Goal: Transaction & Acquisition: Purchase product/service

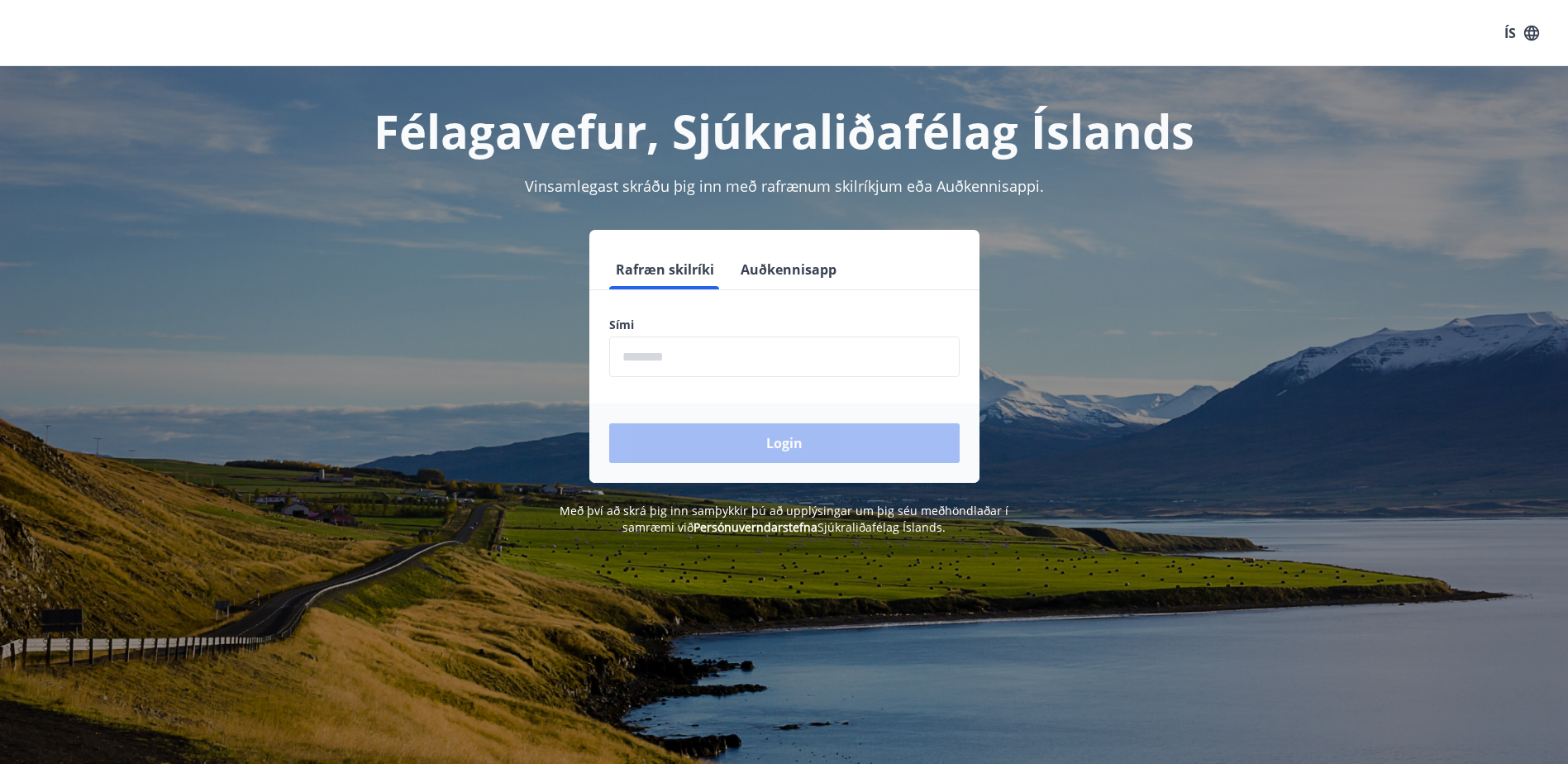
click at [762, 366] on input "phone" at bounding box center [784, 357] width 351 height 40
type input "********"
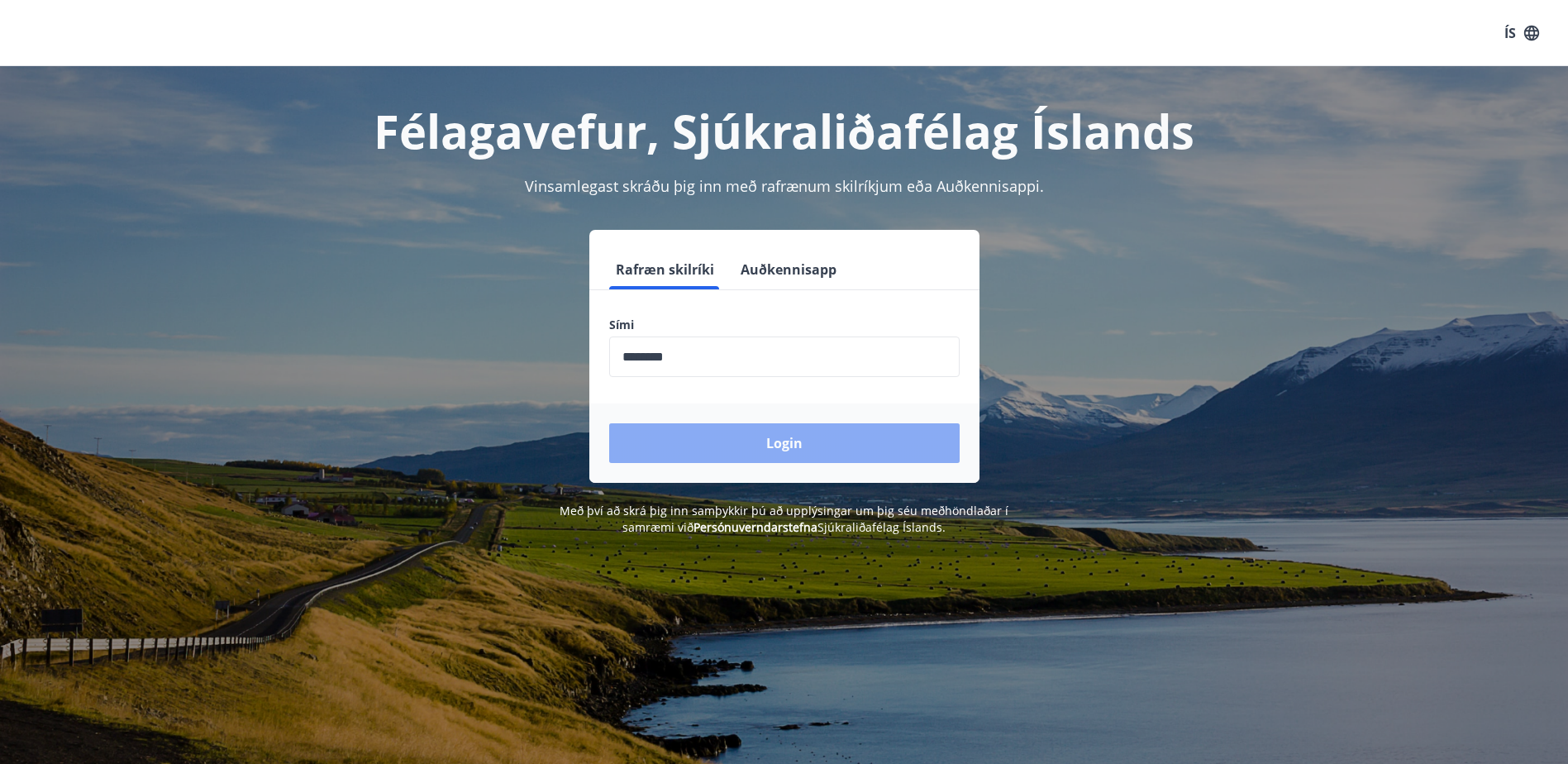
click at [714, 449] on button "Login" at bounding box center [784, 443] width 351 height 40
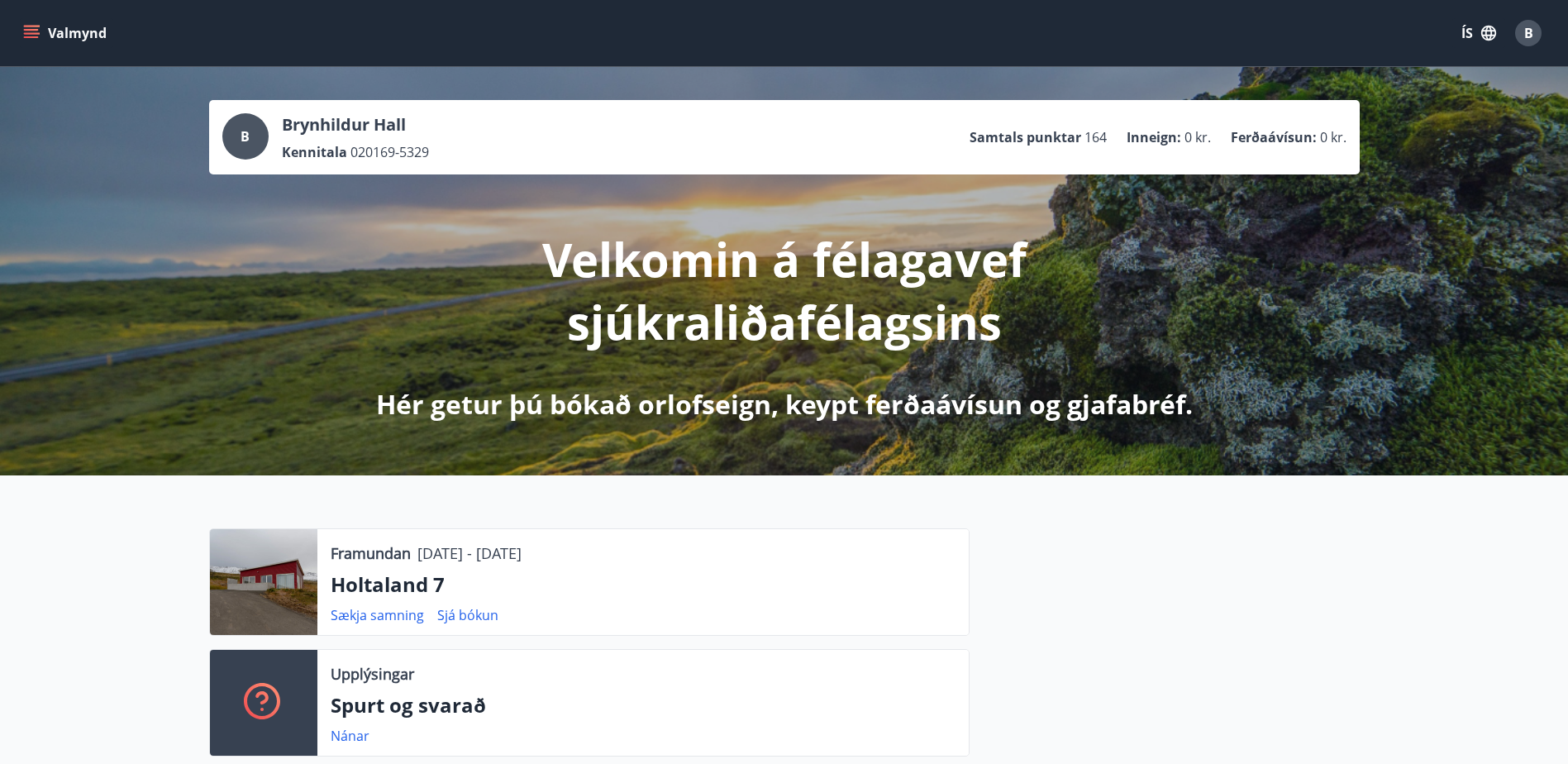
click at [24, 35] on icon "menu" at bounding box center [31, 33] width 17 height 17
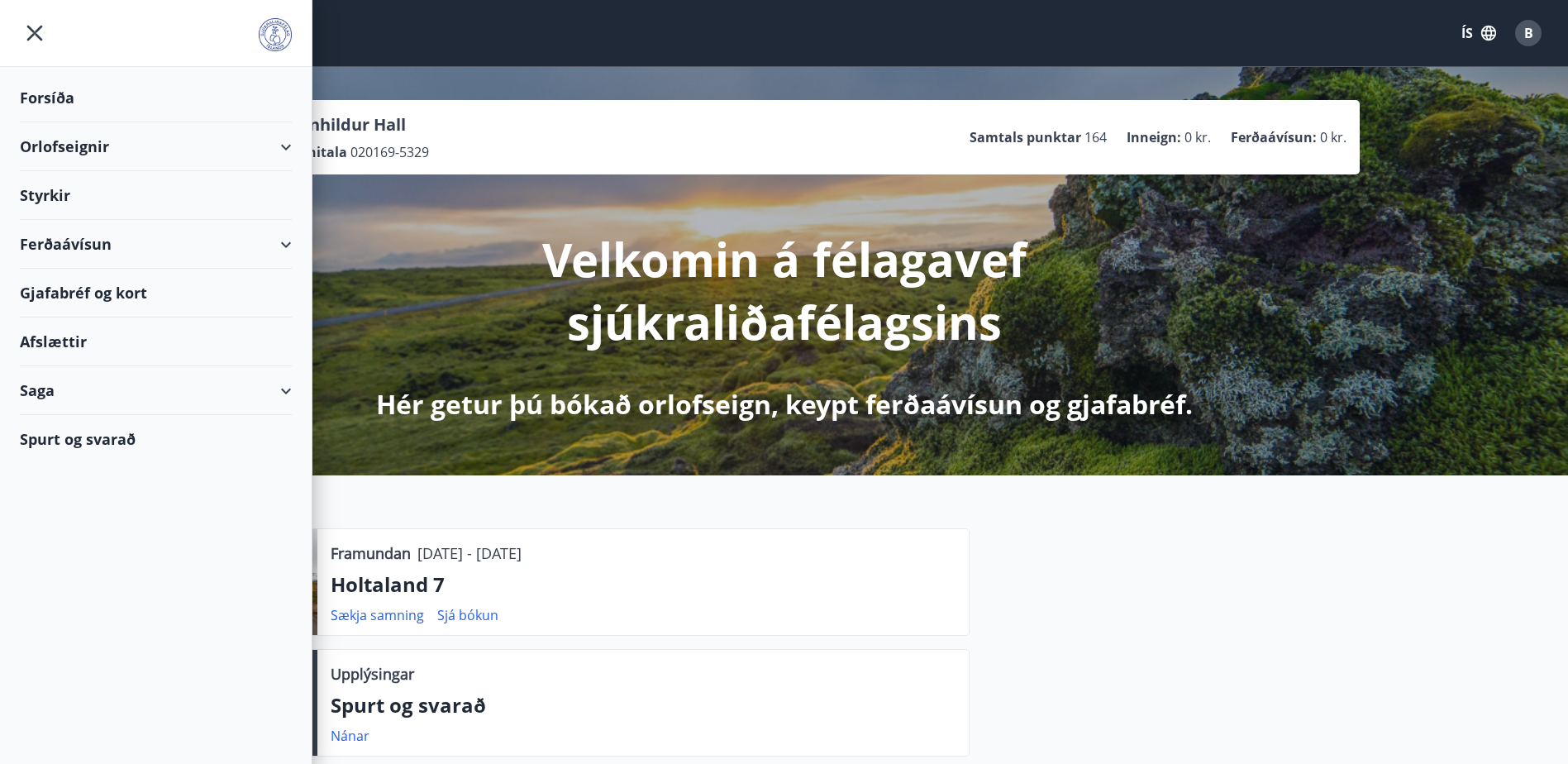
click at [286, 242] on div "Ferðaávísun" at bounding box center [156, 245] width 272 height 49
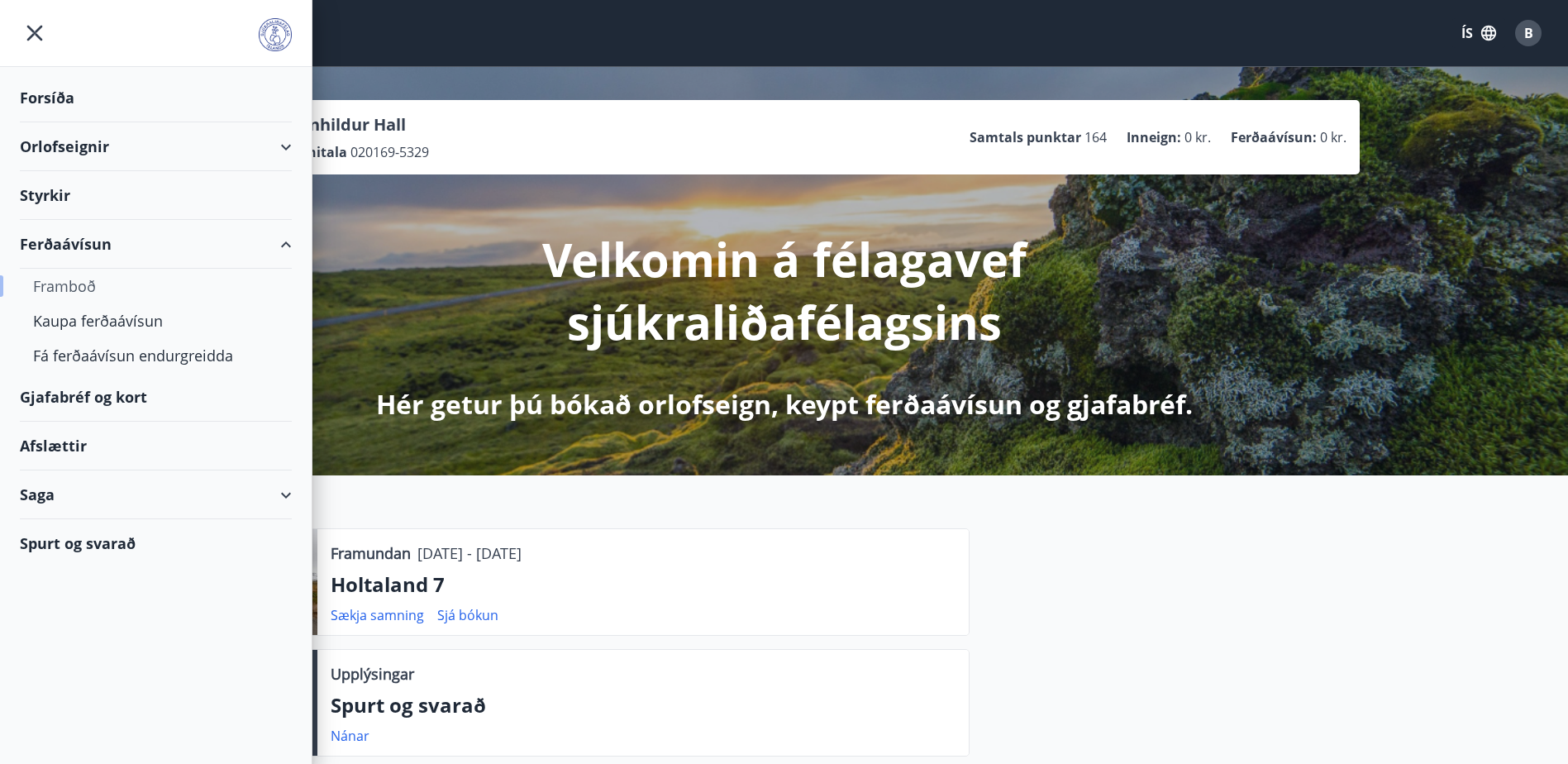
click at [58, 284] on div "Framboð" at bounding box center [155, 286] width 245 height 35
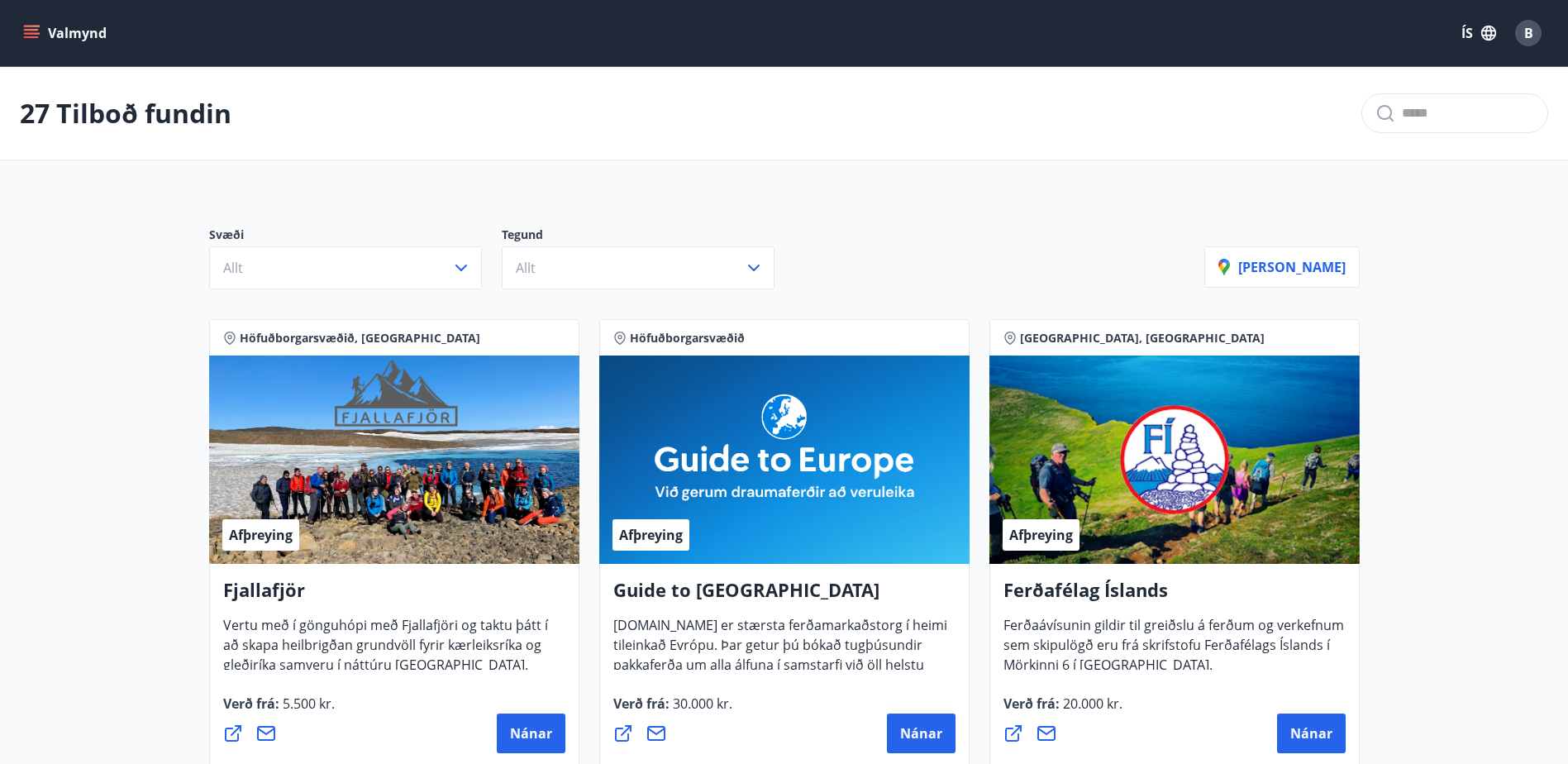
click at [32, 30] on icon "menu" at bounding box center [31, 30] width 15 height 2
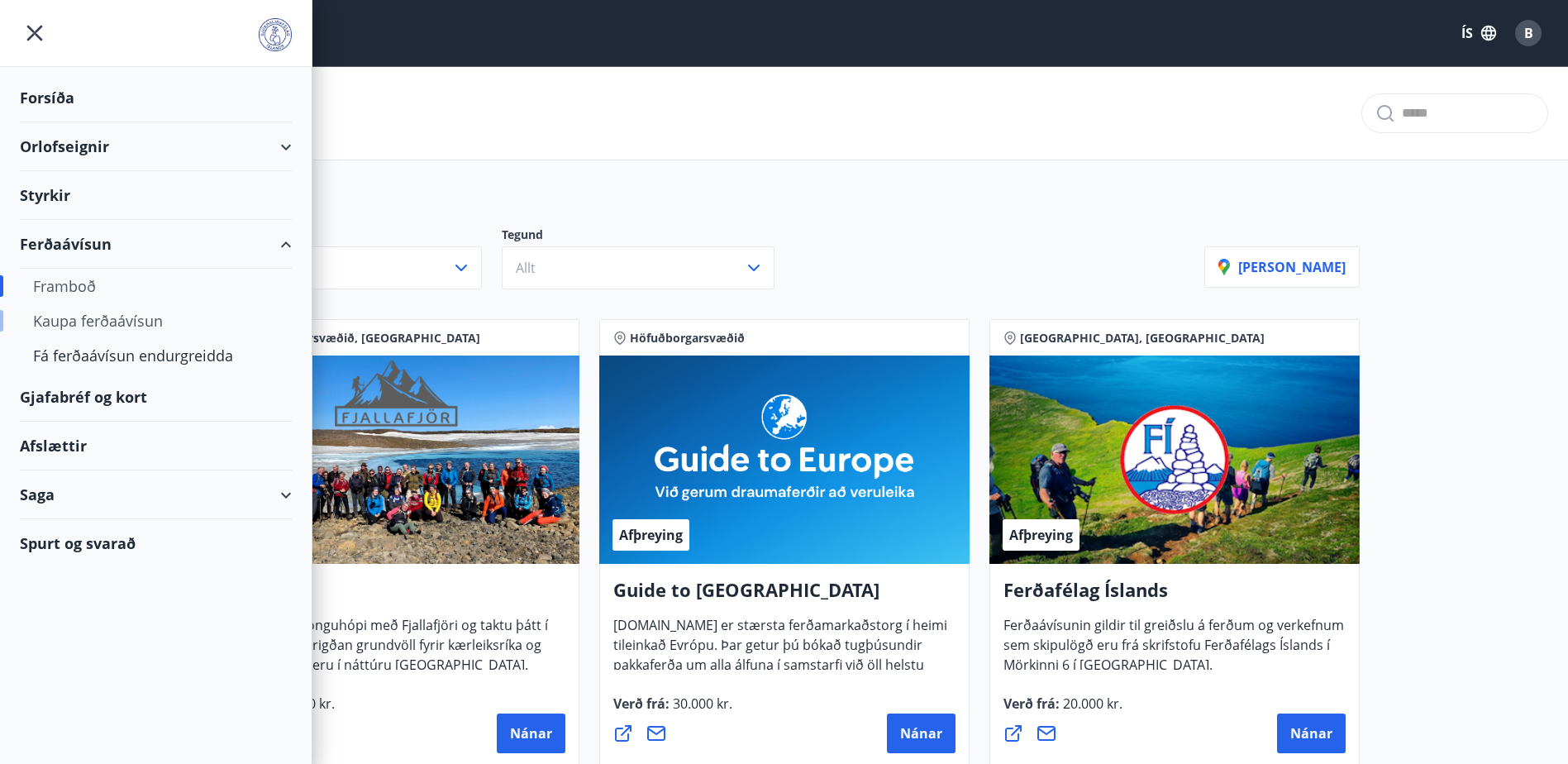
click at [78, 323] on div "Kaupa ferðaávísun" at bounding box center [155, 320] width 245 height 35
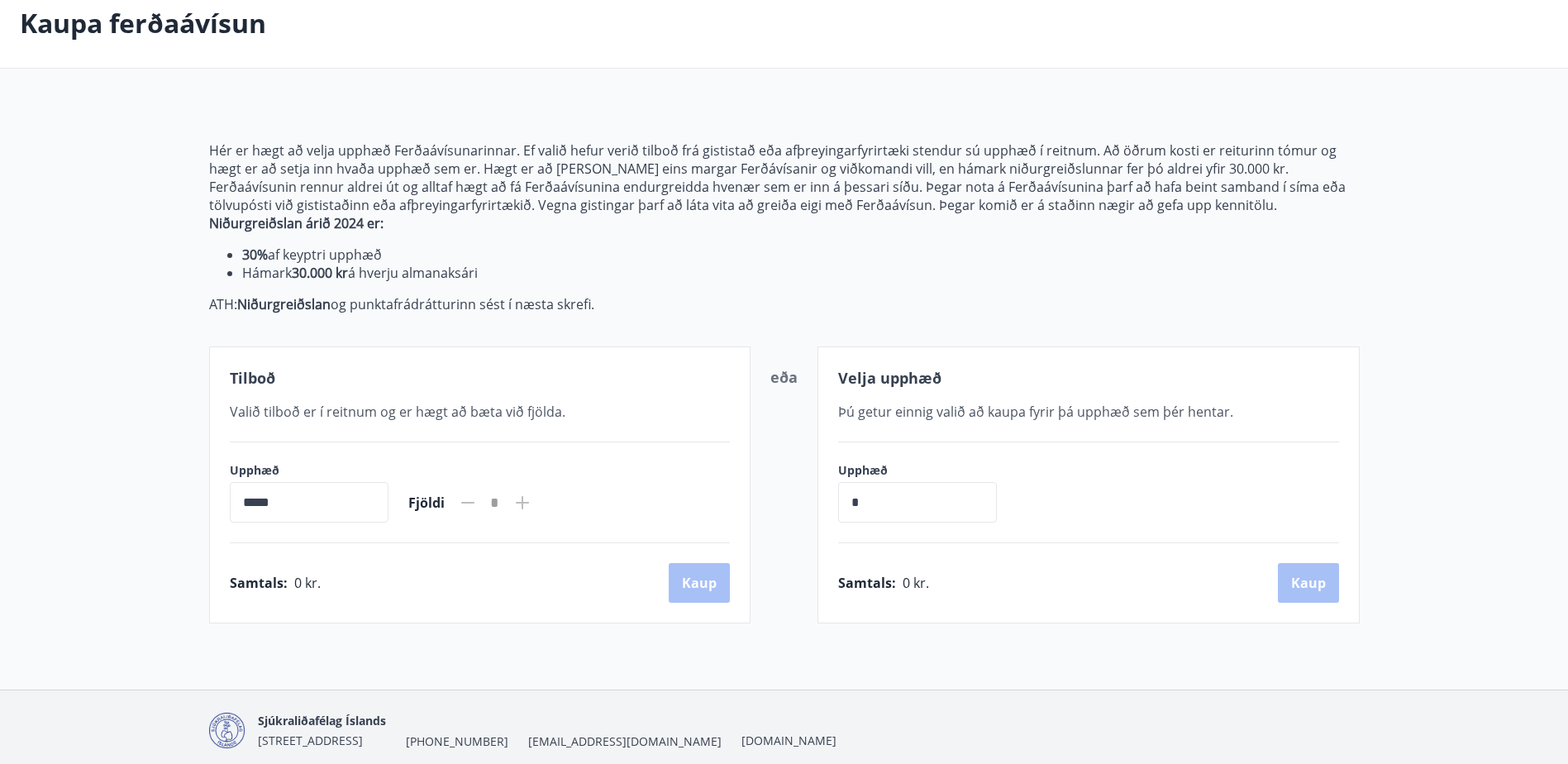
scroll to position [153, 0]
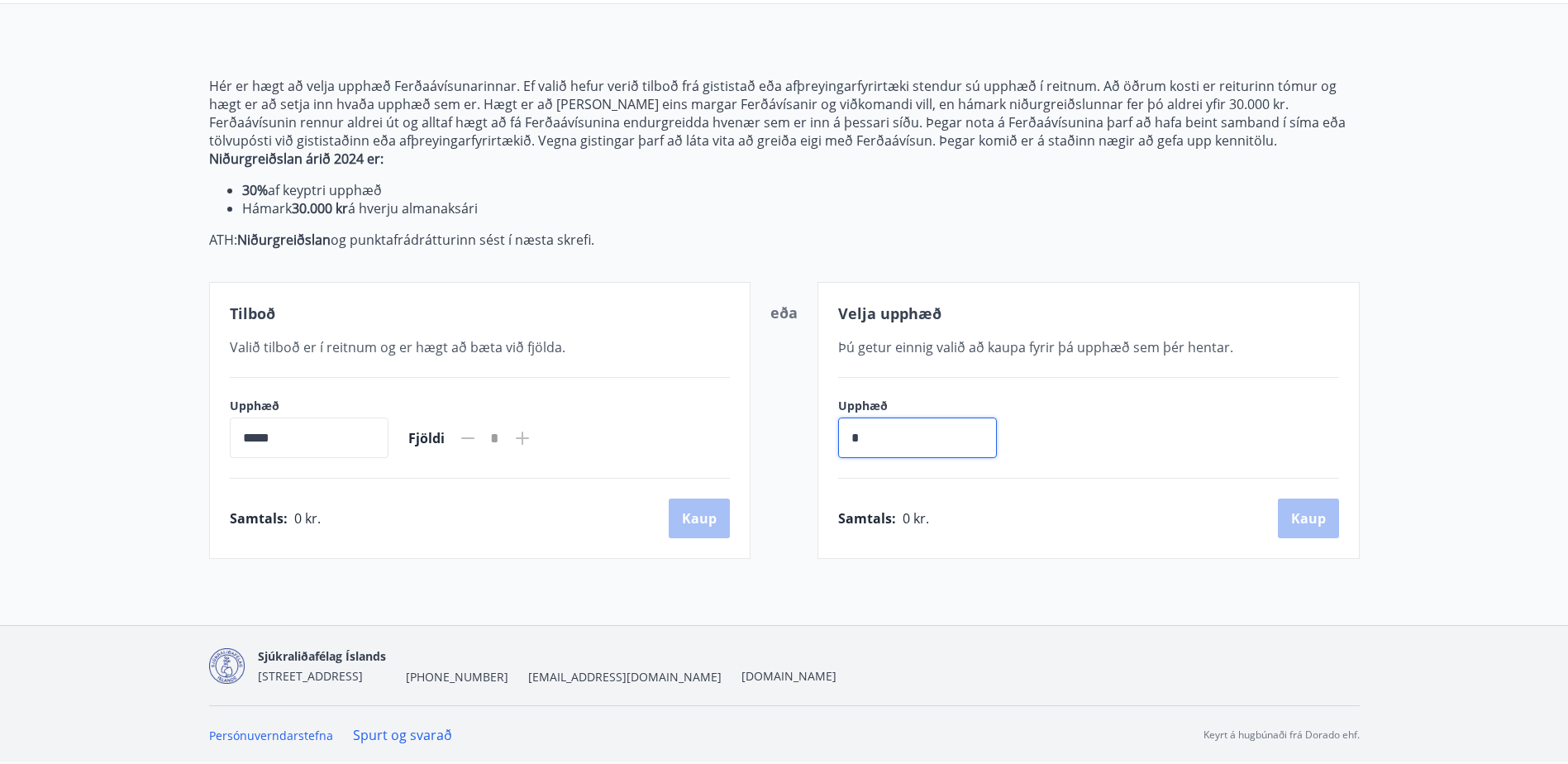
click at [933, 432] on input "*" at bounding box center [918, 438] width 159 height 40
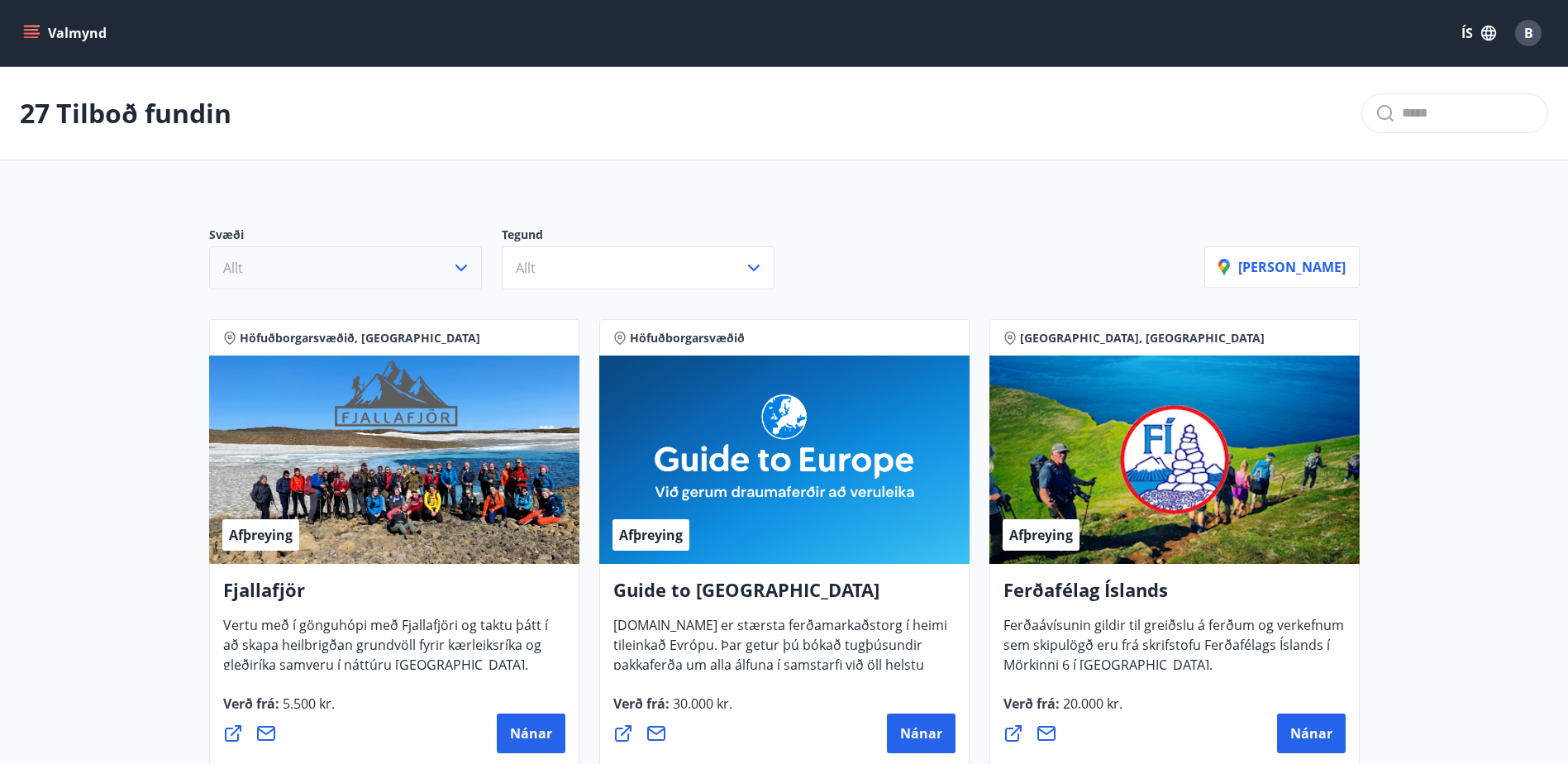
click at [466, 268] on icon "button" at bounding box center [461, 268] width 20 height 20
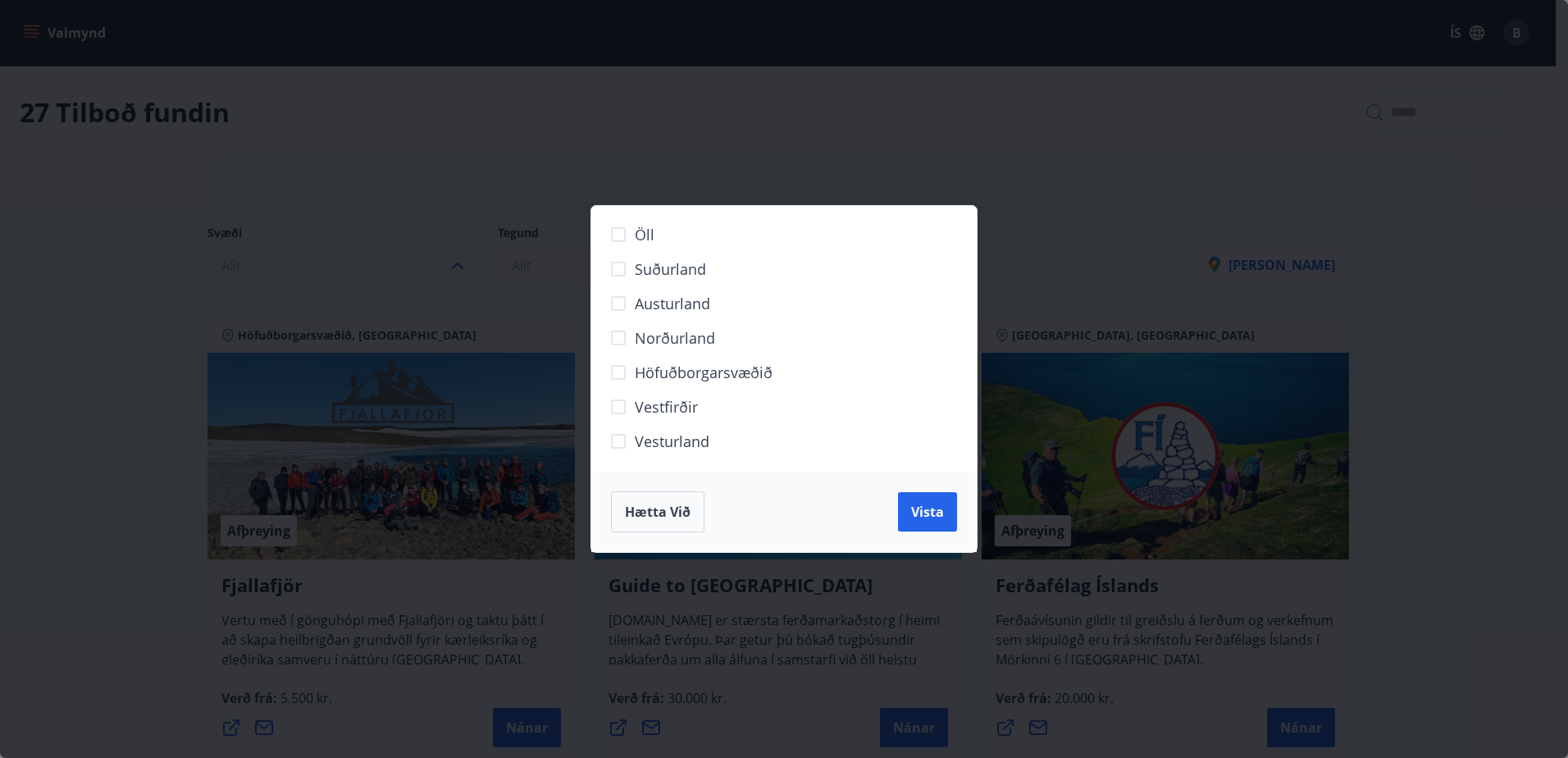
click at [638, 516] on span "Hætta við" at bounding box center [658, 512] width 65 height 18
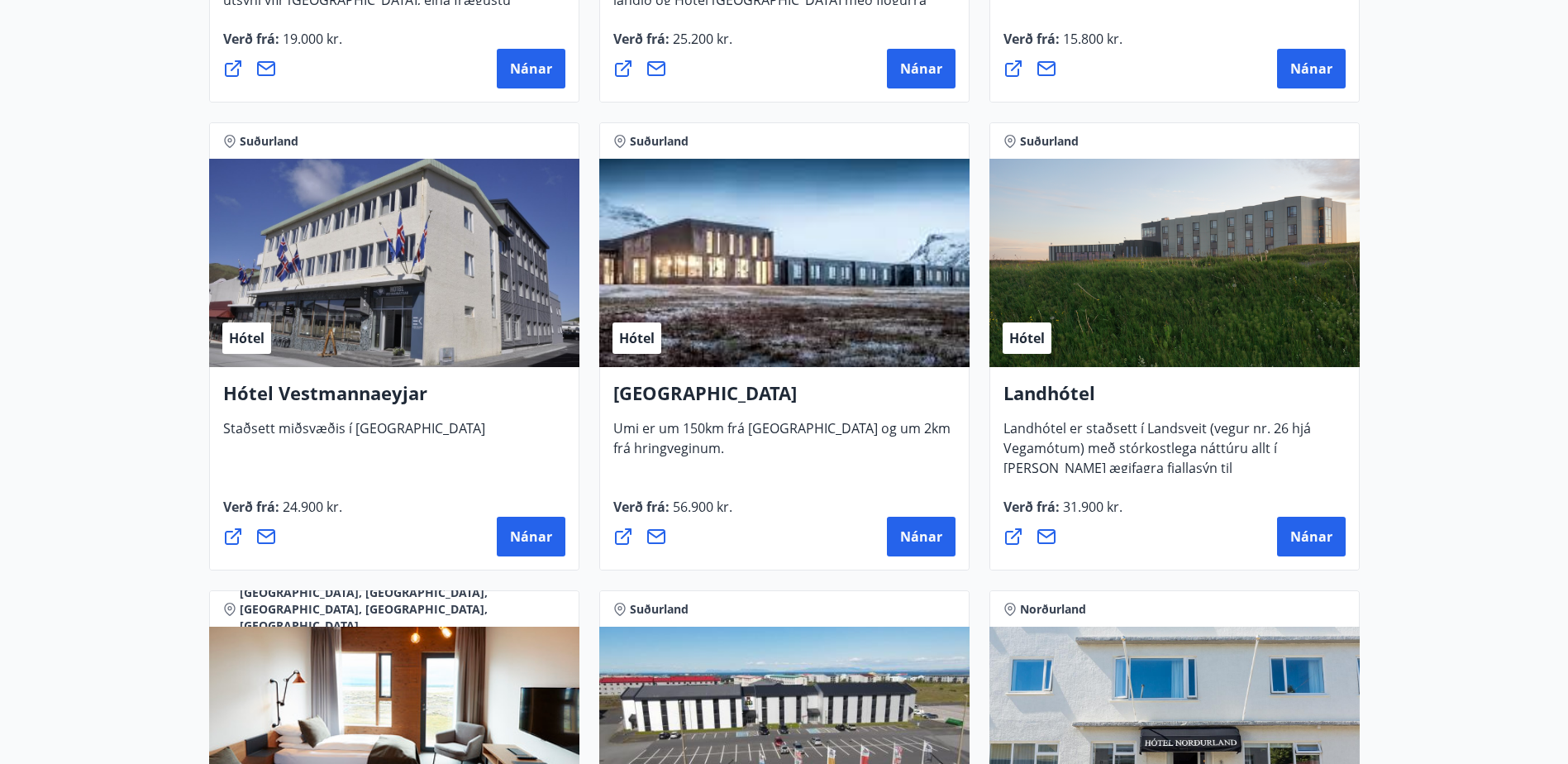
scroll to position [3961, 0]
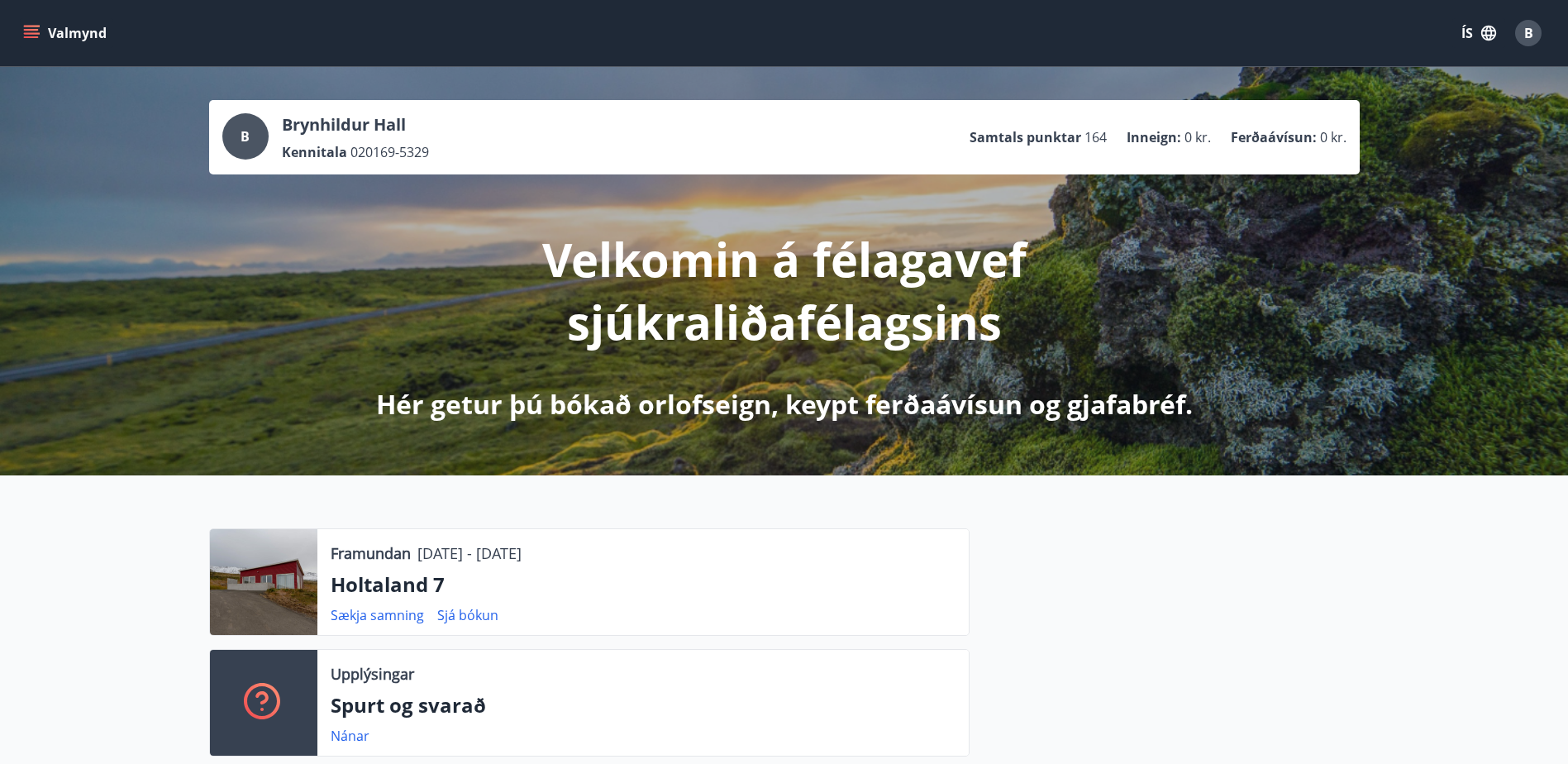
click at [32, 30] on icon "menu" at bounding box center [31, 30] width 15 height 2
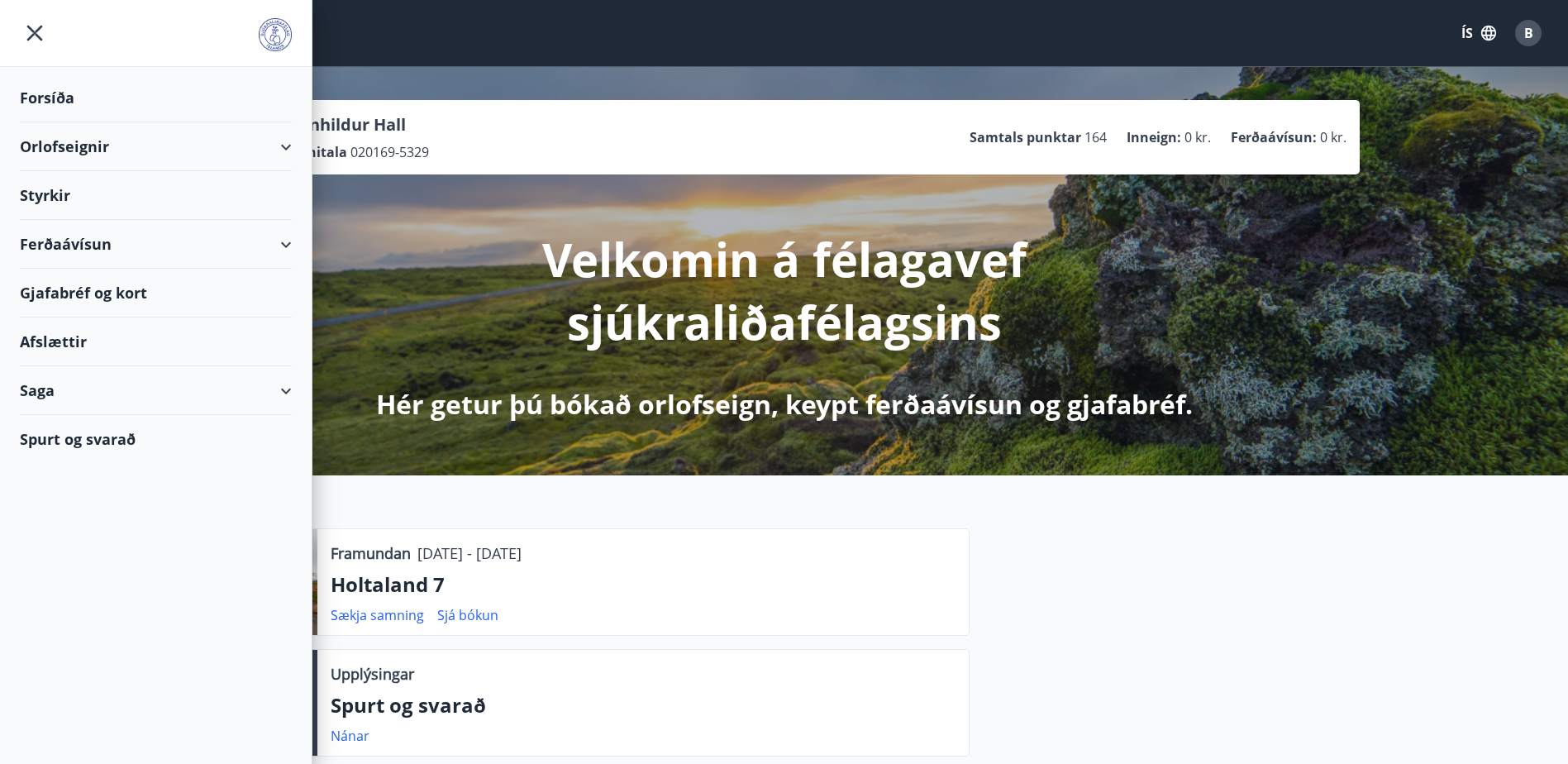
click at [286, 239] on div "Ferðaávísun" at bounding box center [156, 245] width 272 height 49
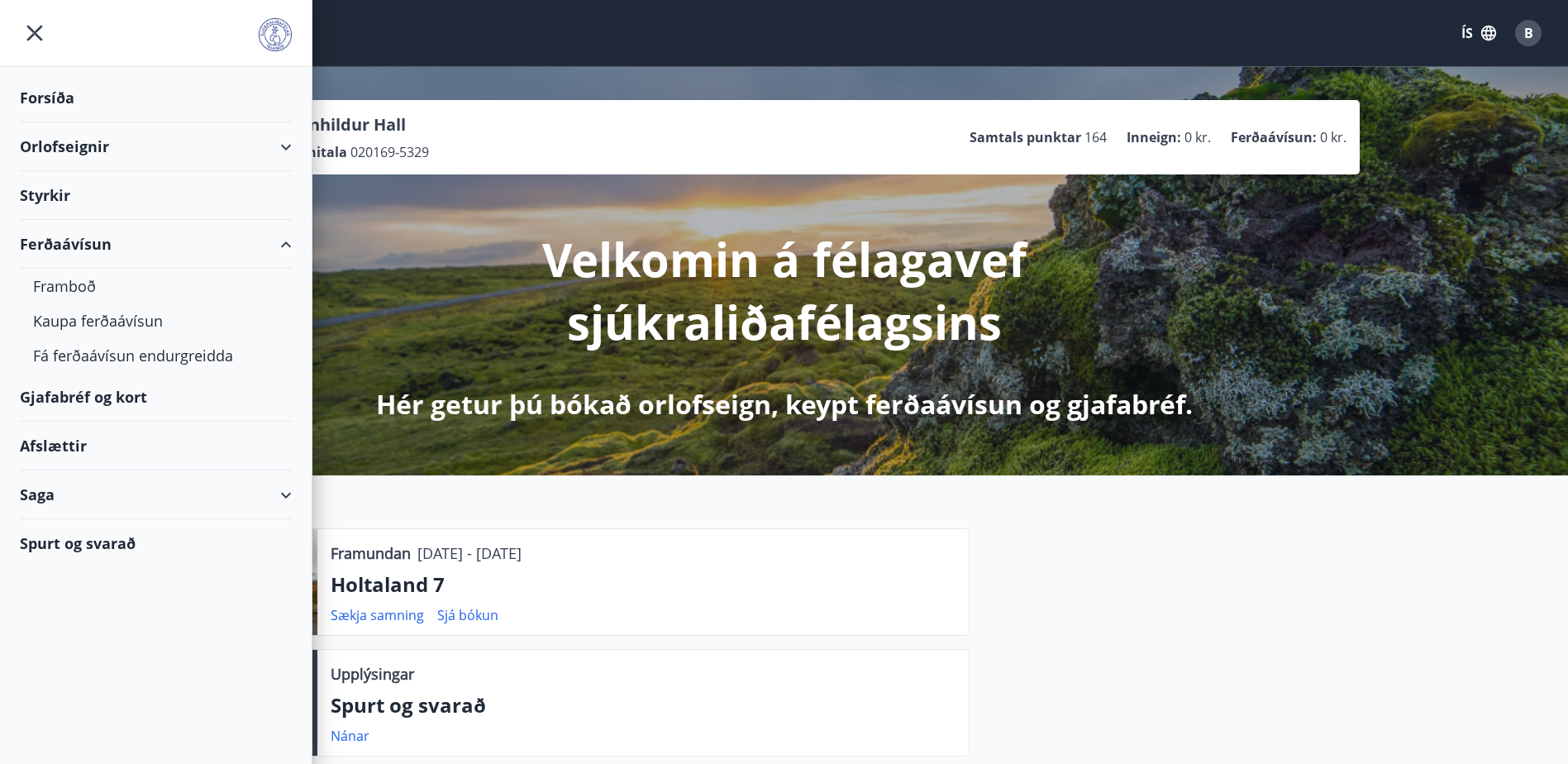
click at [286, 239] on div "Ferðaávísun" at bounding box center [156, 245] width 272 height 49
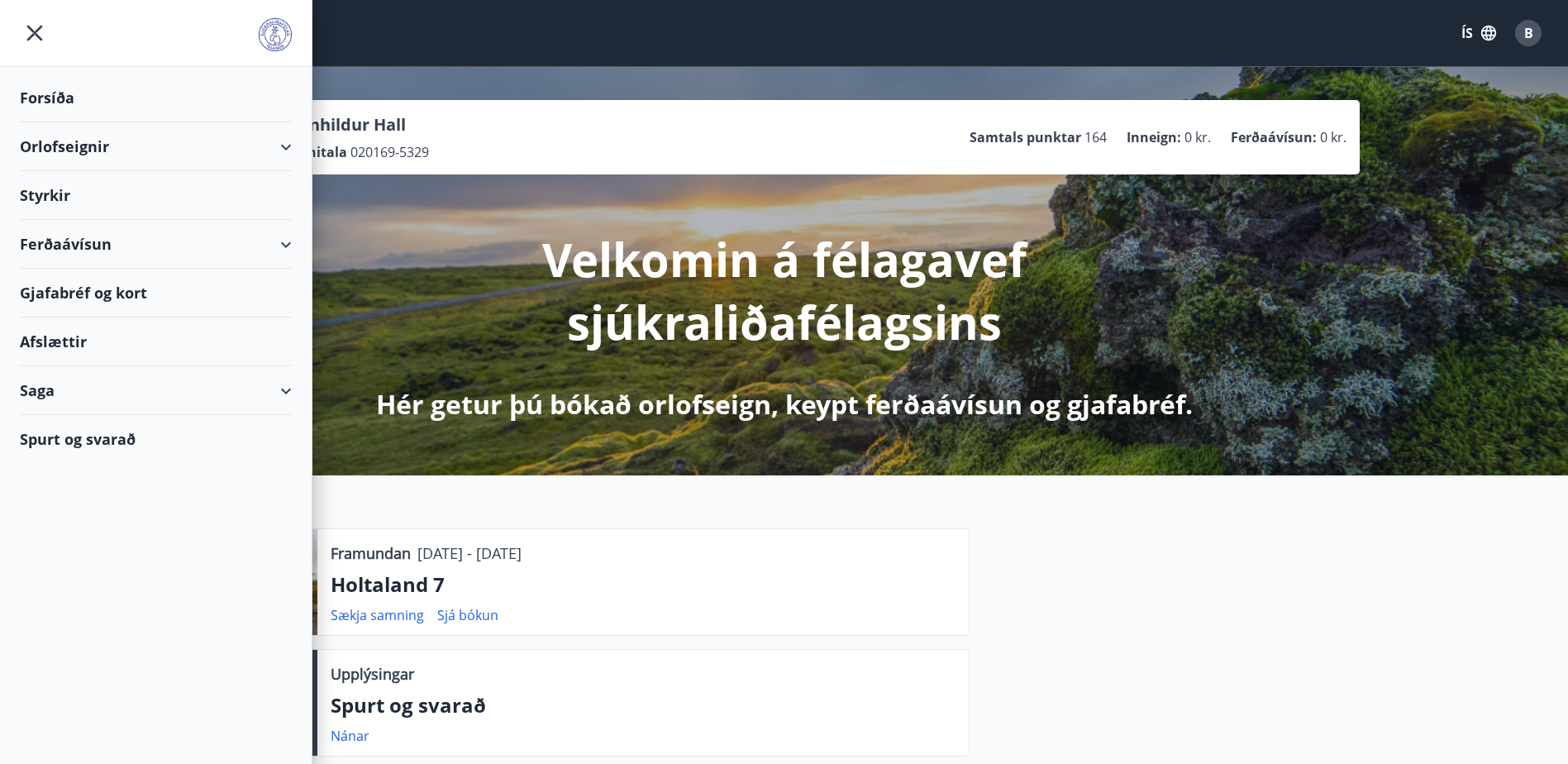
click at [46, 340] on div "Afslættir" at bounding box center [156, 342] width 272 height 49
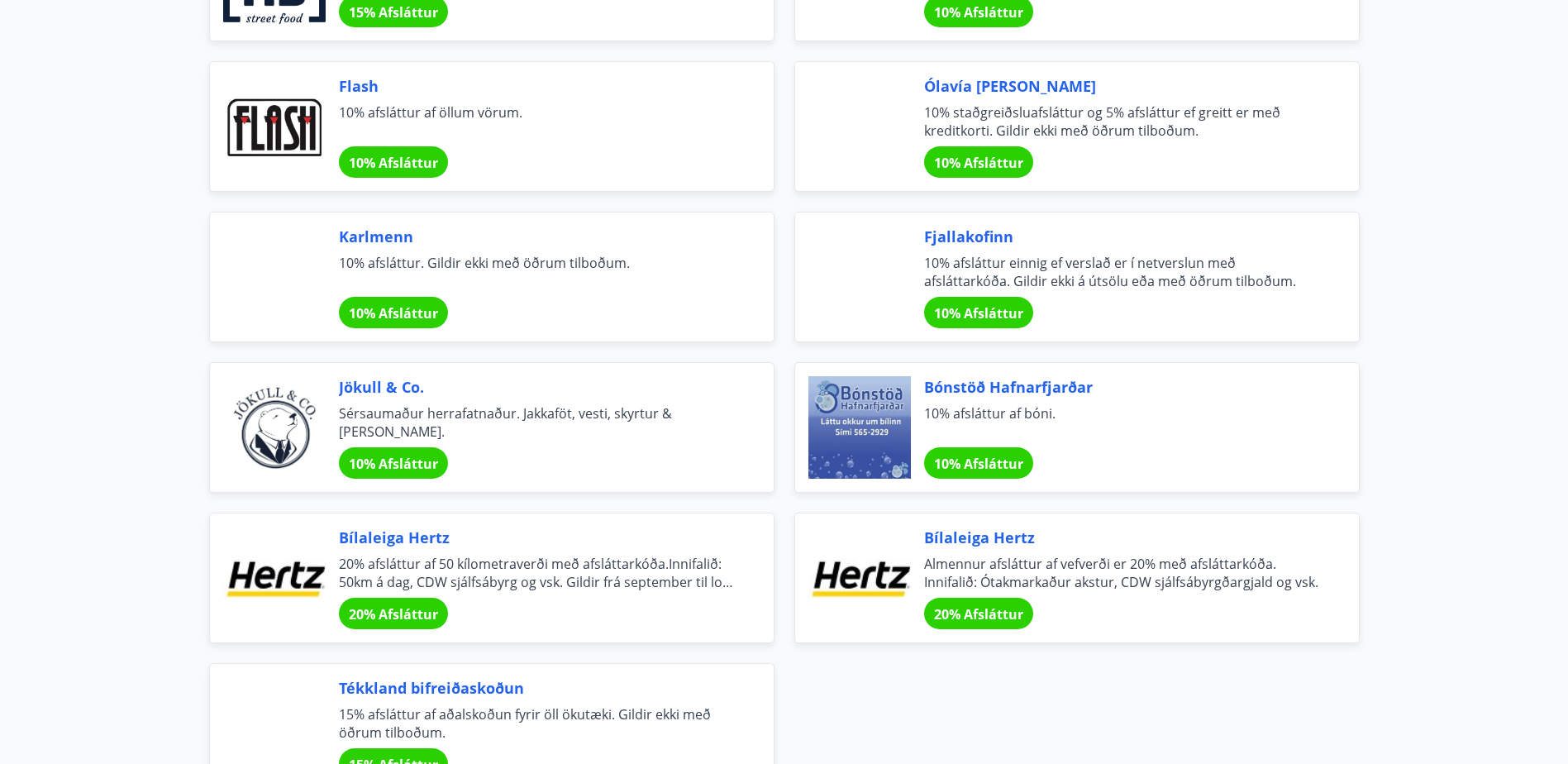
scroll to position [5954, 0]
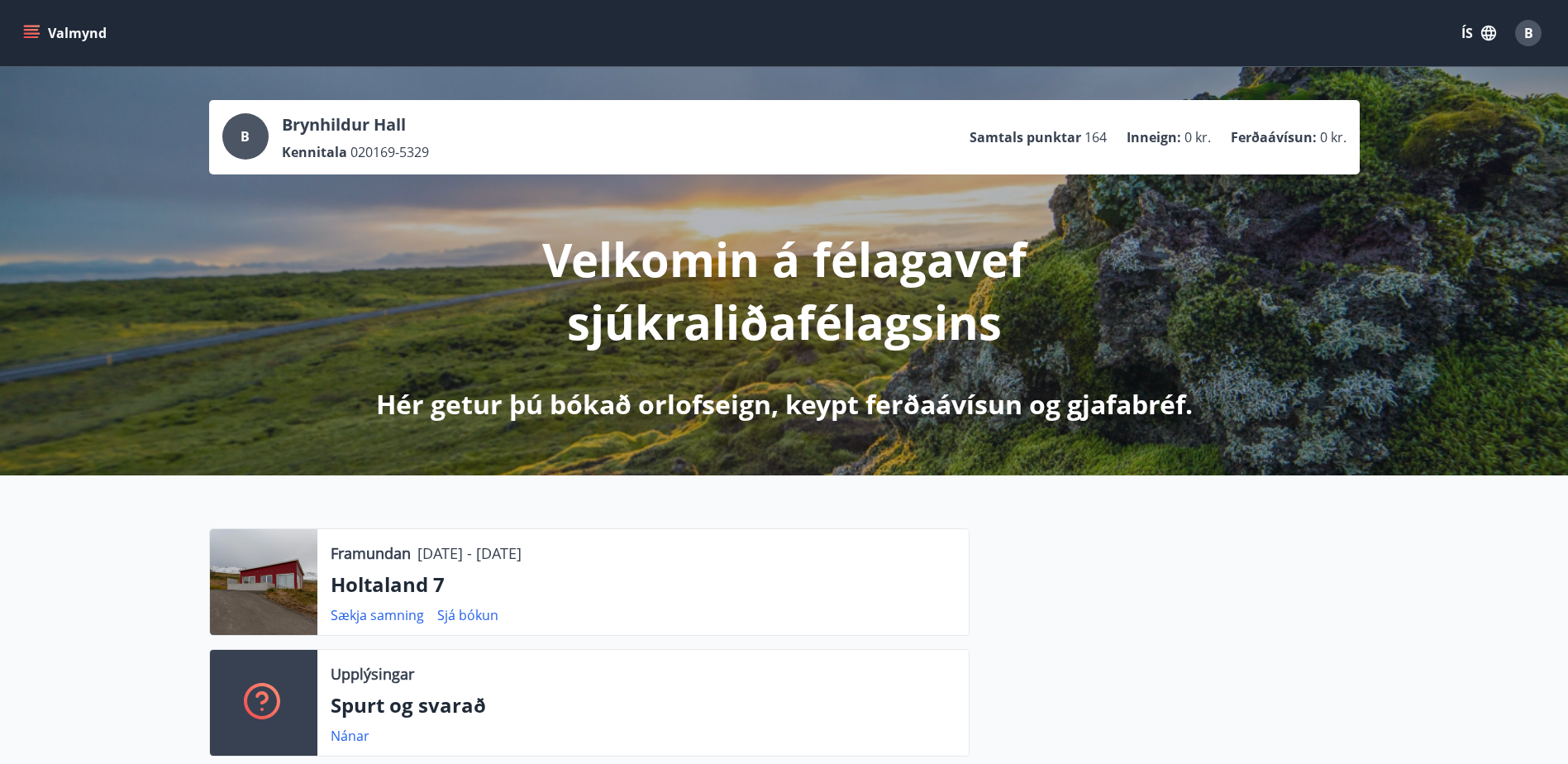
click at [1533, 38] on span "B" at bounding box center [1528, 33] width 9 height 19
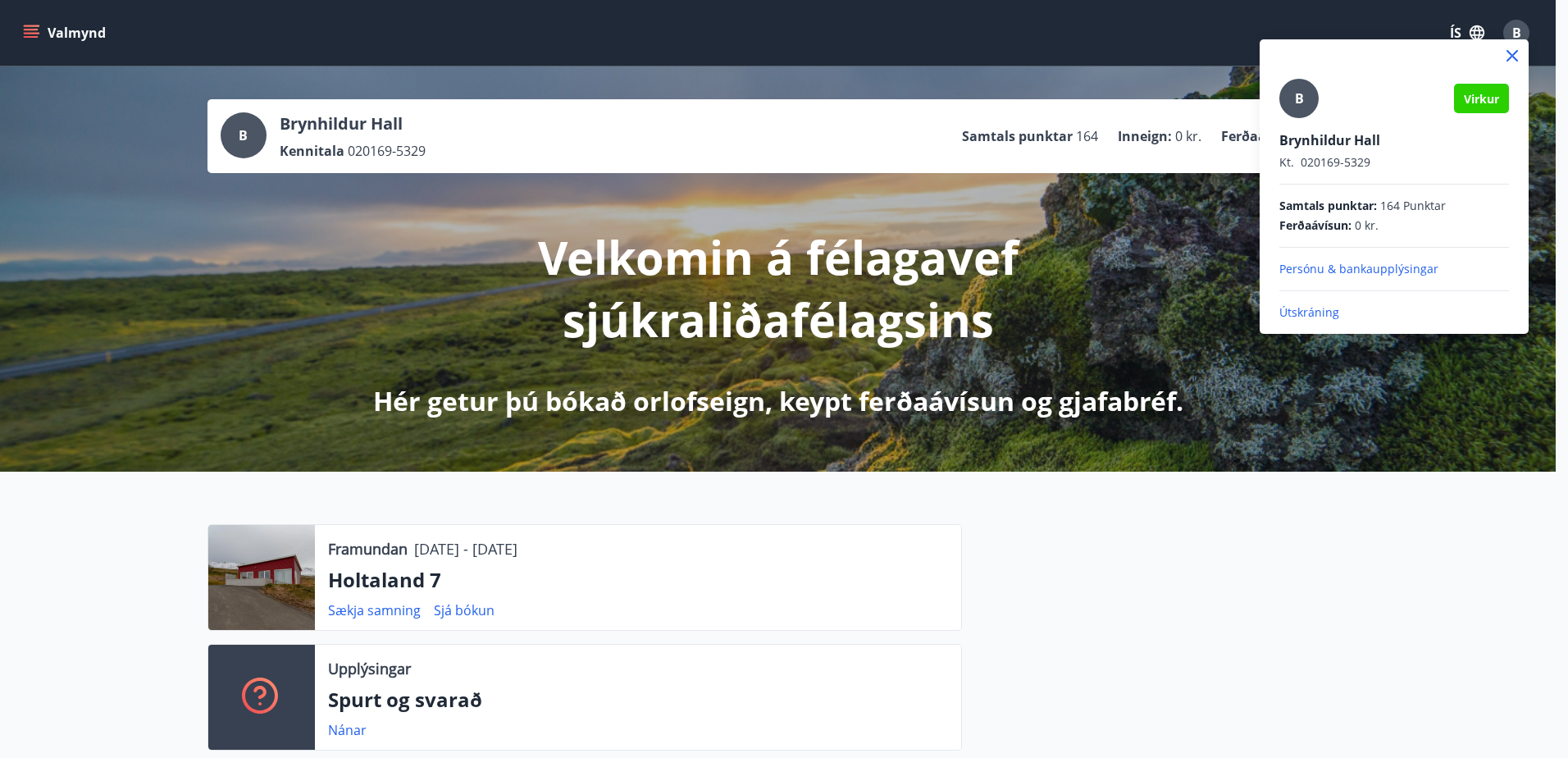
click at [1300, 310] on p "Útskráning" at bounding box center [1394, 313] width 229 height 17
